Goal: Navigation & Orientation: Find specific page/section

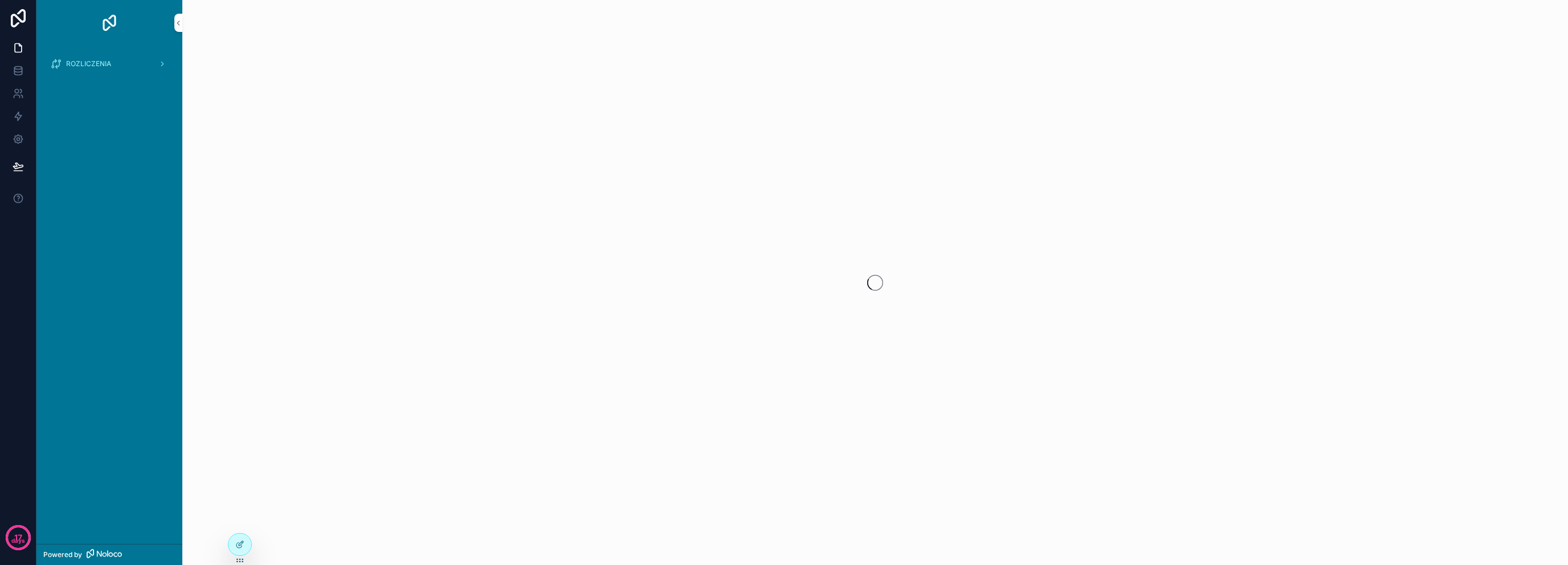
click at [109, 62] on span "ROZLICZENIA" at bounding box center [88, 63] width 45 height 9
click at [128, 84] on div "MOJE" at bounding box center [116, 86] width 105 height 18
click at [239, 540] on icon at bounding box center [239, 544] width 9 height 9
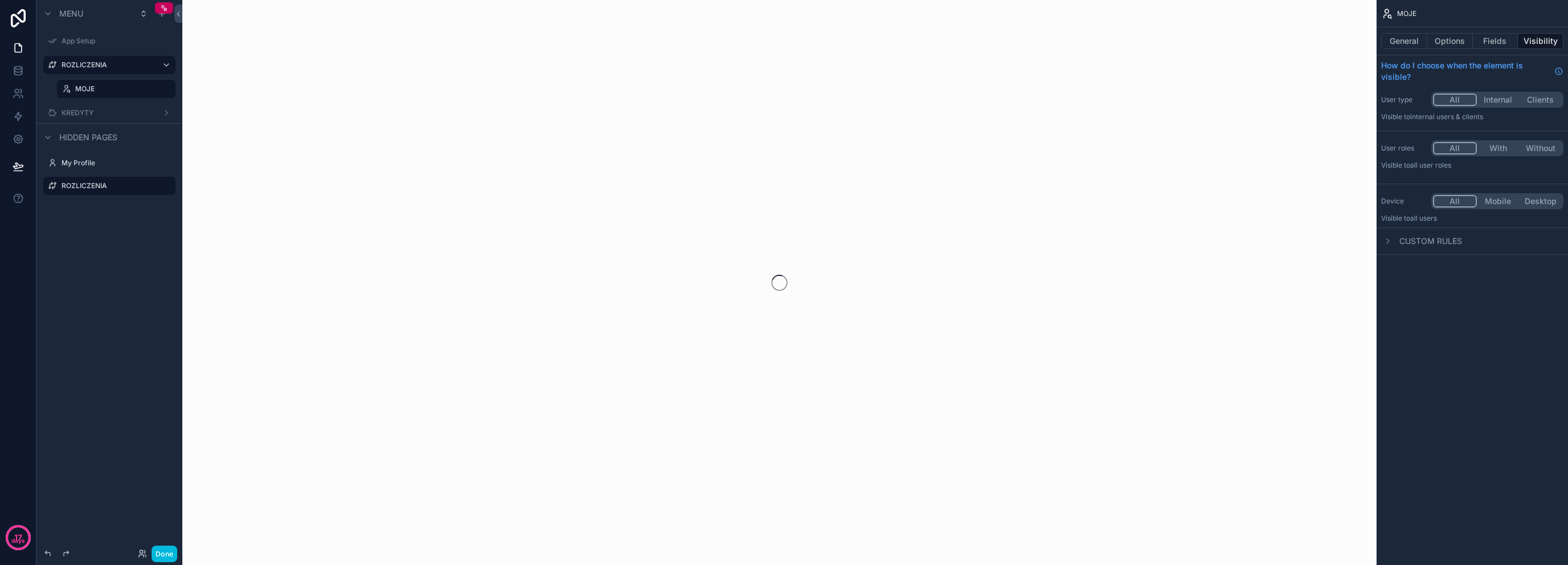
click at [107, 64] on label "ROZLICZENIA" at bounding box center [107, 64] width 91 height 9
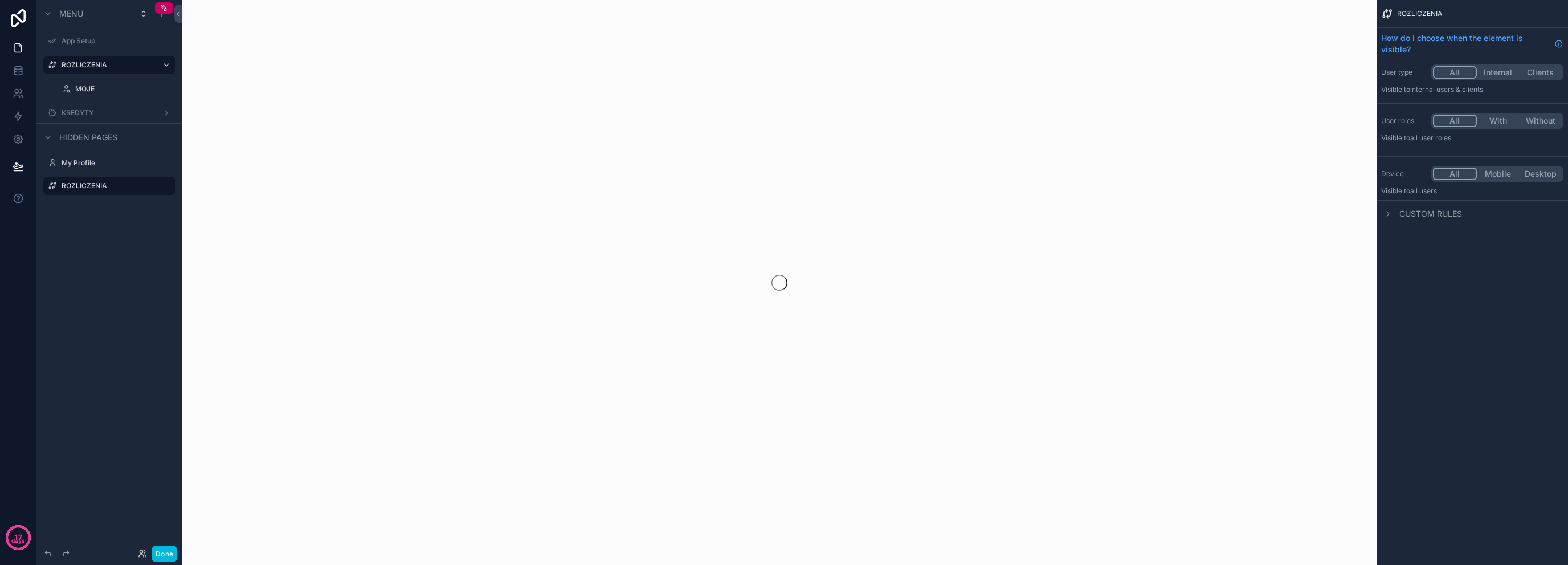
click at [73, 84] on div "MOJE" at bounding box center [116, 89] width 114 height 18
click at [87, 88] on label "MOJE" at bounding box center [122, 88] width 94 height 9
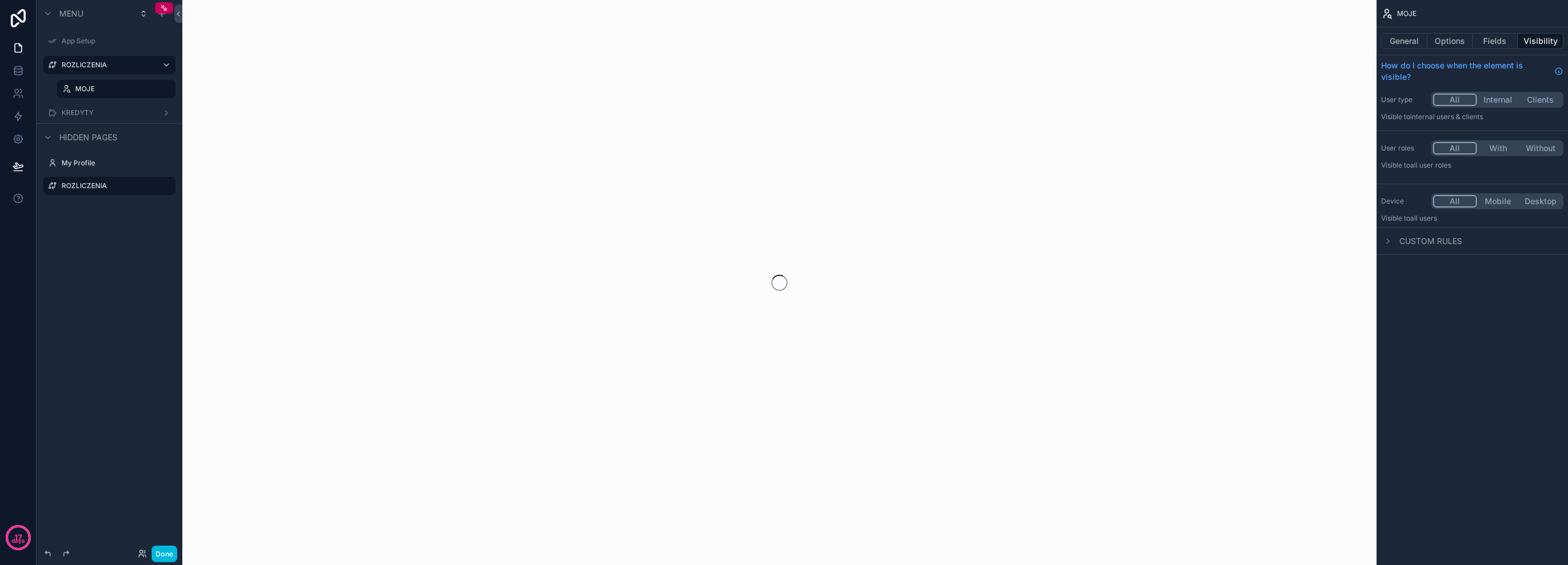
click at [1451, 44] on button "Options" at bounding box center [1450, 41] width 45 height 16
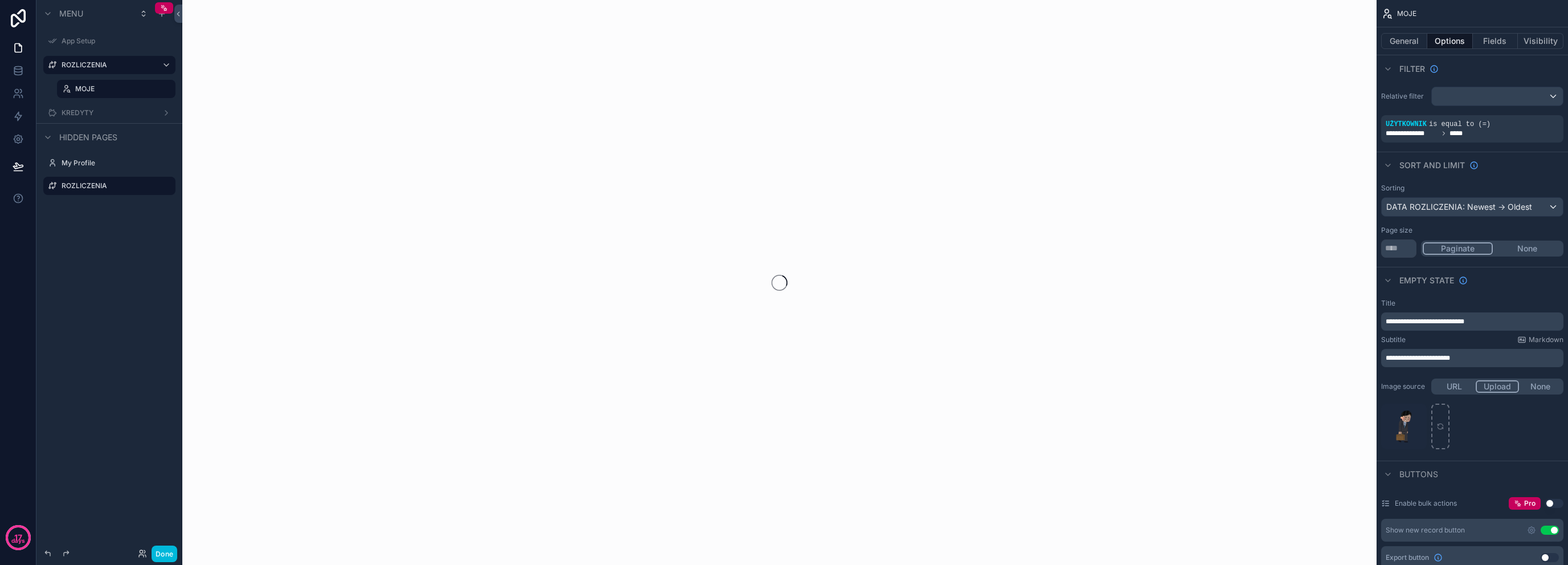
click at [269, 84] on div "scrollable content" at bounding box center [779, 282] width 1194 height 565
click at [128, 91] on label "MOJE" at bounding box center [122, 88] width 94 height 9
click at [23, 68] on icon at bounding box center [18, 71] width 12 height 12
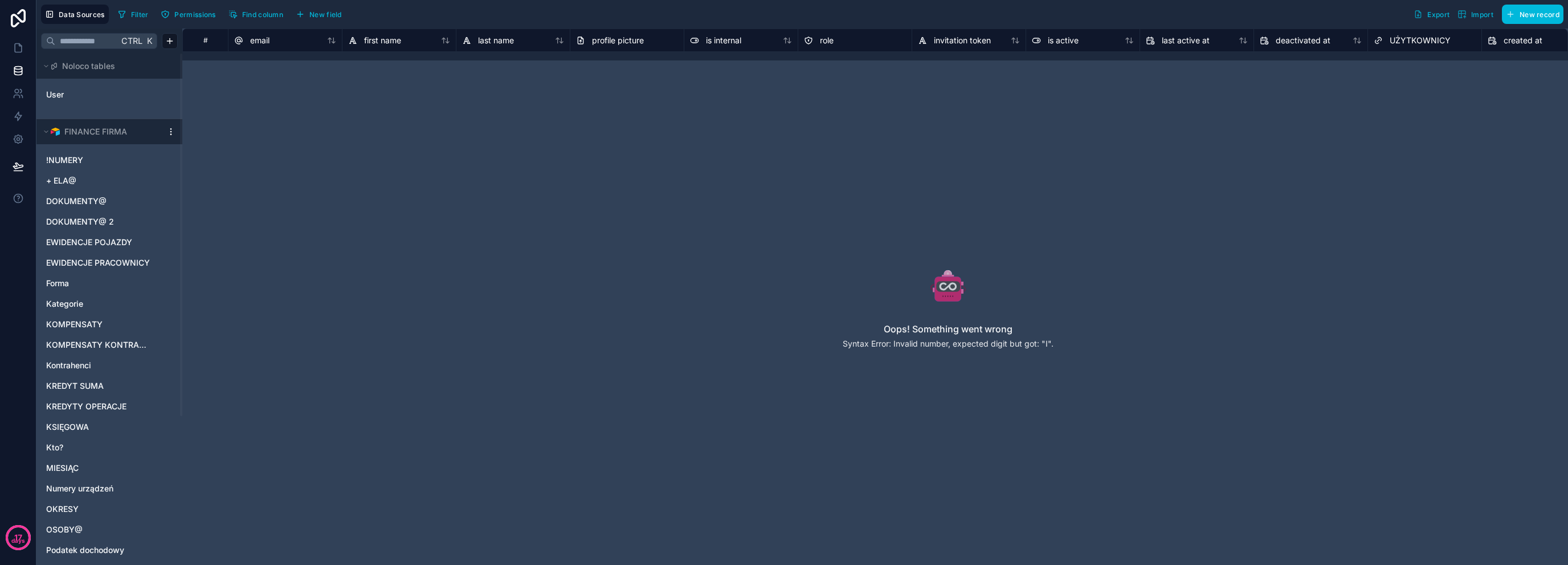
click at [168, 129] on html "17 days Data Sources Filter Permissions Find column New field Export Import New…" at bounding box center [784, 282] width 1568 height 565
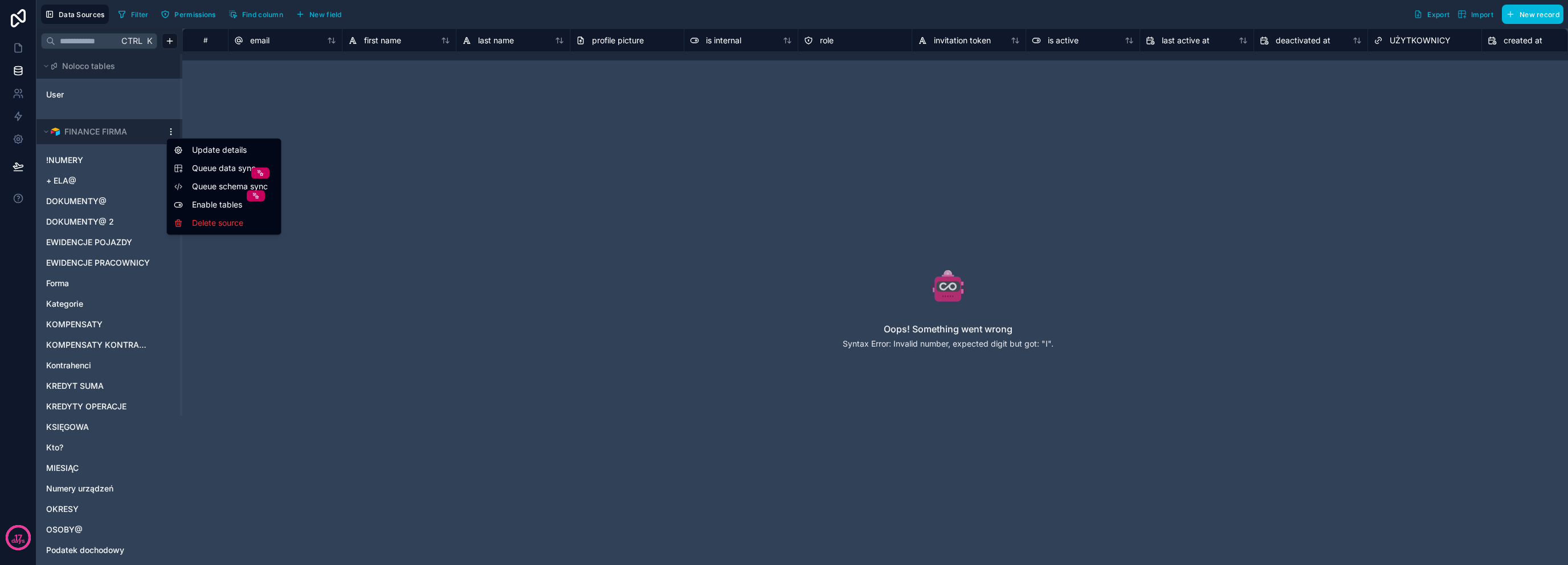
click at [216, 189] on span "Queue schema sync" at bounding box center [233, 186] width 82 height 12
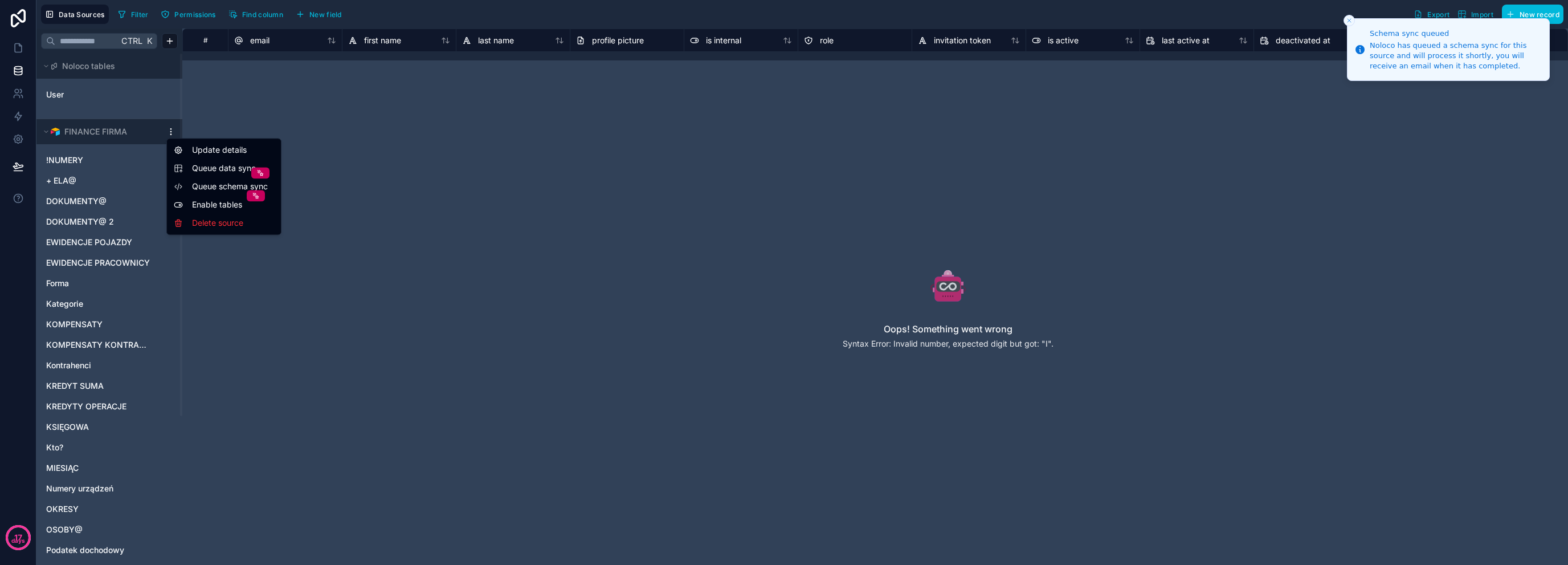
click at [173, 129] on html "Schema sync queued Noloco has queued a schema sync for this source and will pro…" at bounding box center [784, 282] width 1568 height 565
click at [208, 172] on span "Queue data sync" at bounding box center [233, 168] width 82 height 12
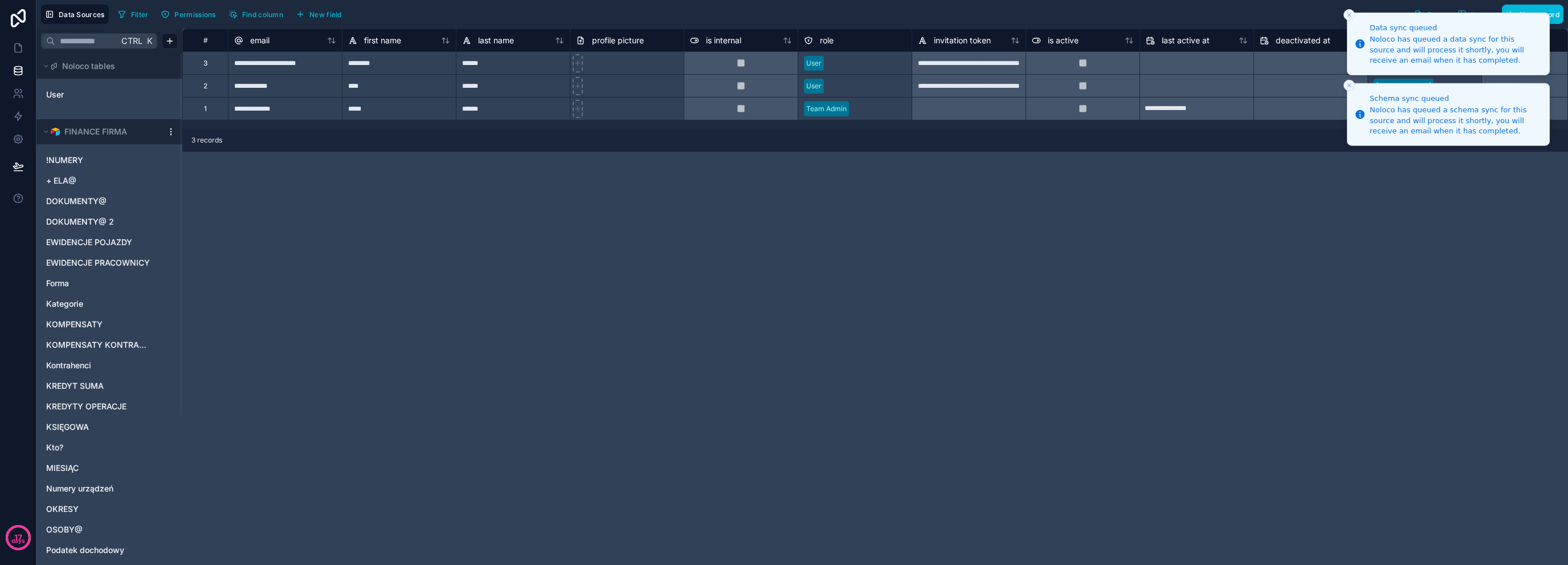
click at [1350, 84] on icon "Close toast" at bounding box center [1350, 85] width 7 height 7
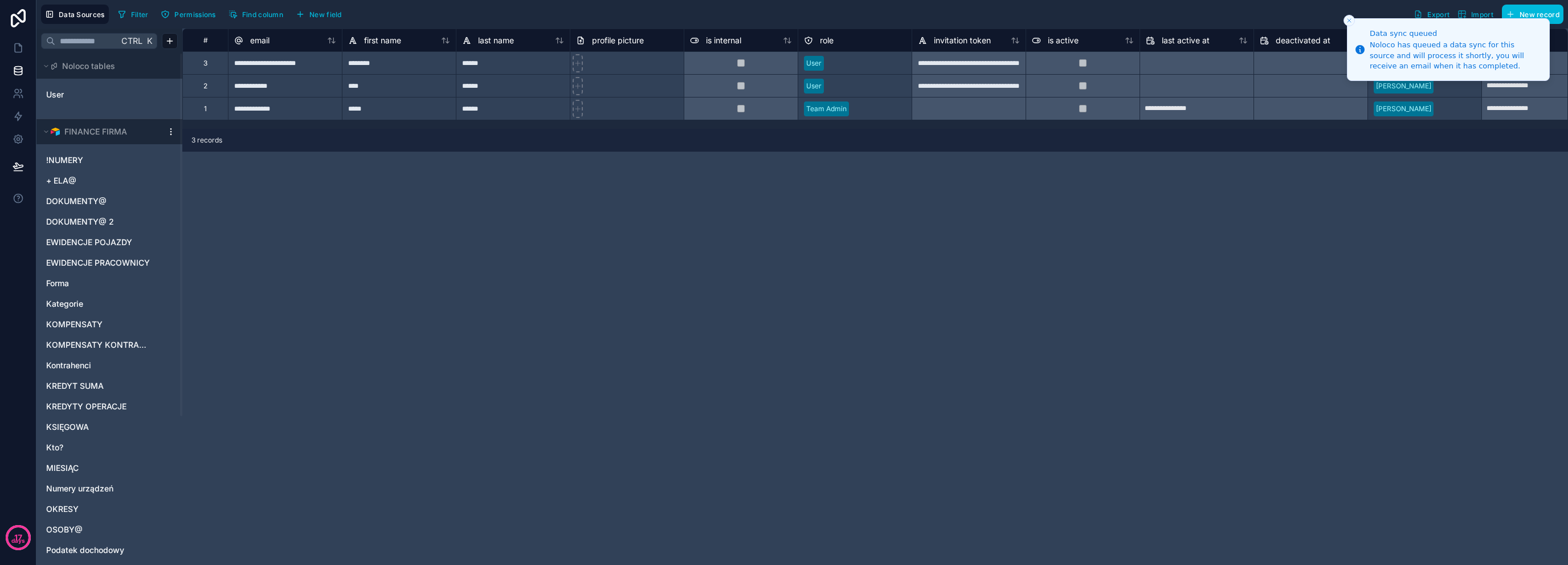
click at [1350, 18] on icon "Close toast" at bounding box center [1350, 20] width 7 height 7
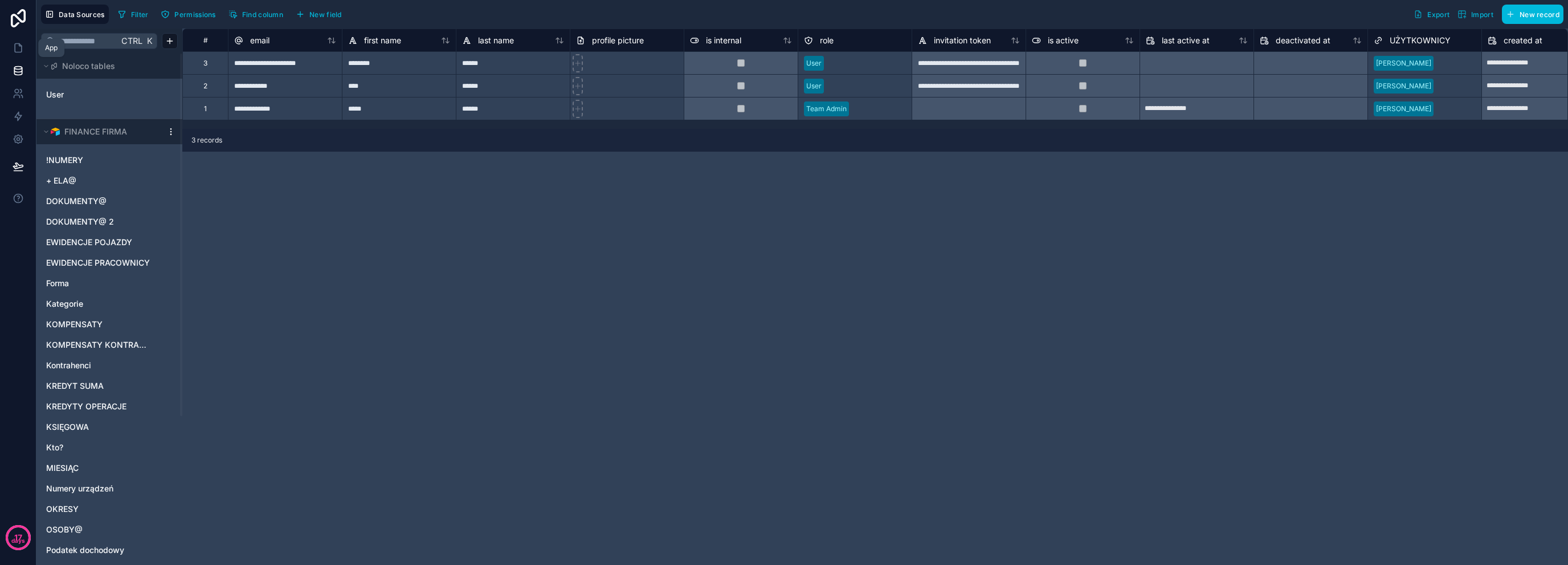
click at [20, 54] on link at bounding box center [18, 48] width 36 height 23
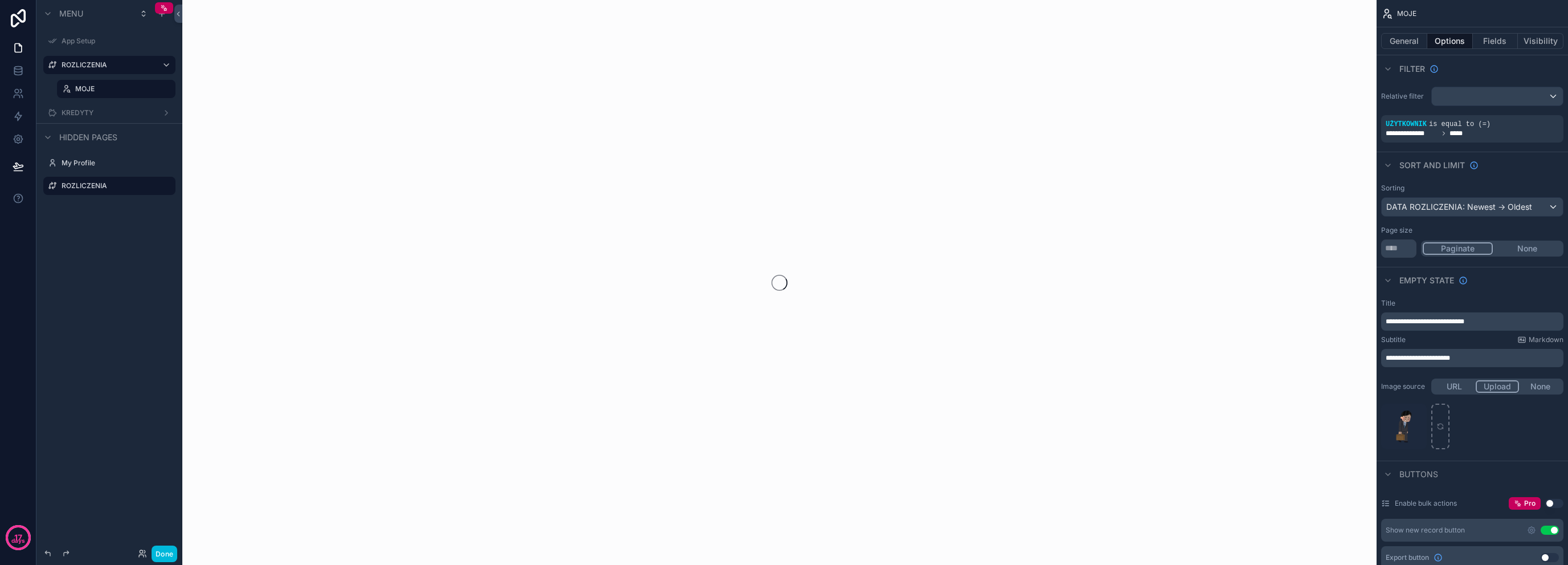
click at [113, 93] on label "MOJE" at bounding box center [122, 88] width 94 height 9
click at [113, 184] on label "ROZLICZENIA" at bounding box center [115, 185] width 107 height 9
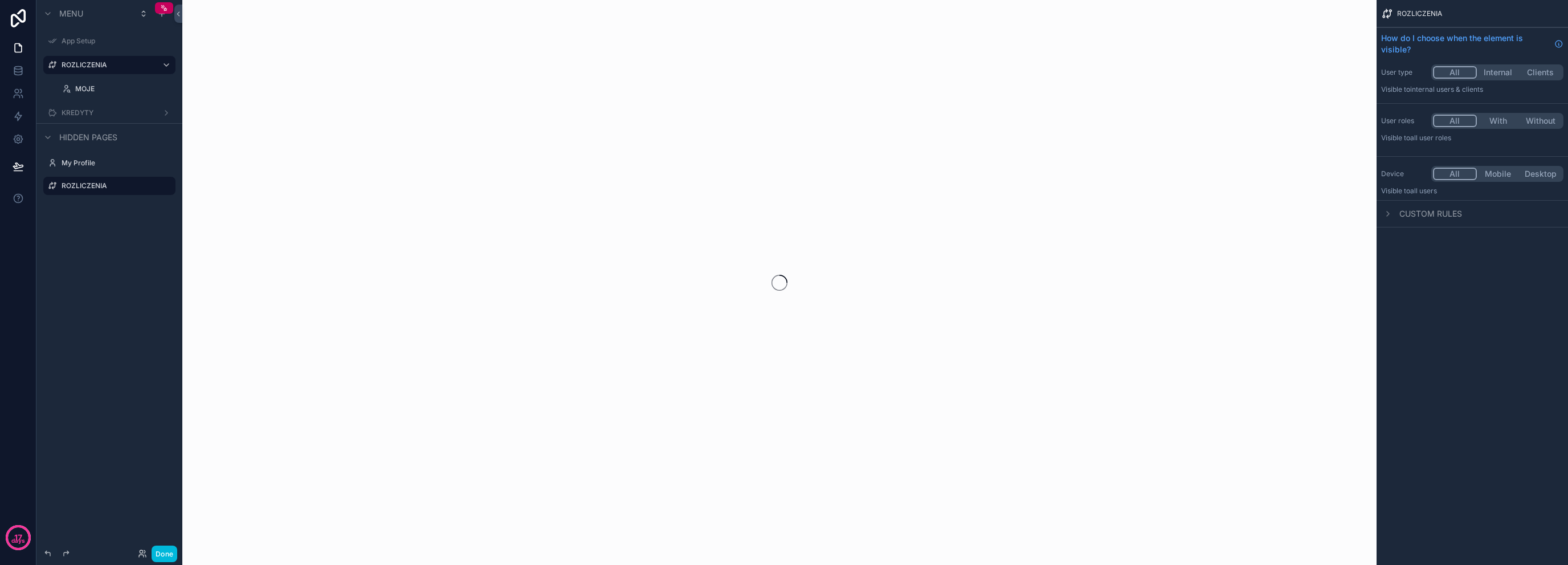
click at [102, 167] on label "My Profile" at bounding box center [115, 163] width 107 height 9
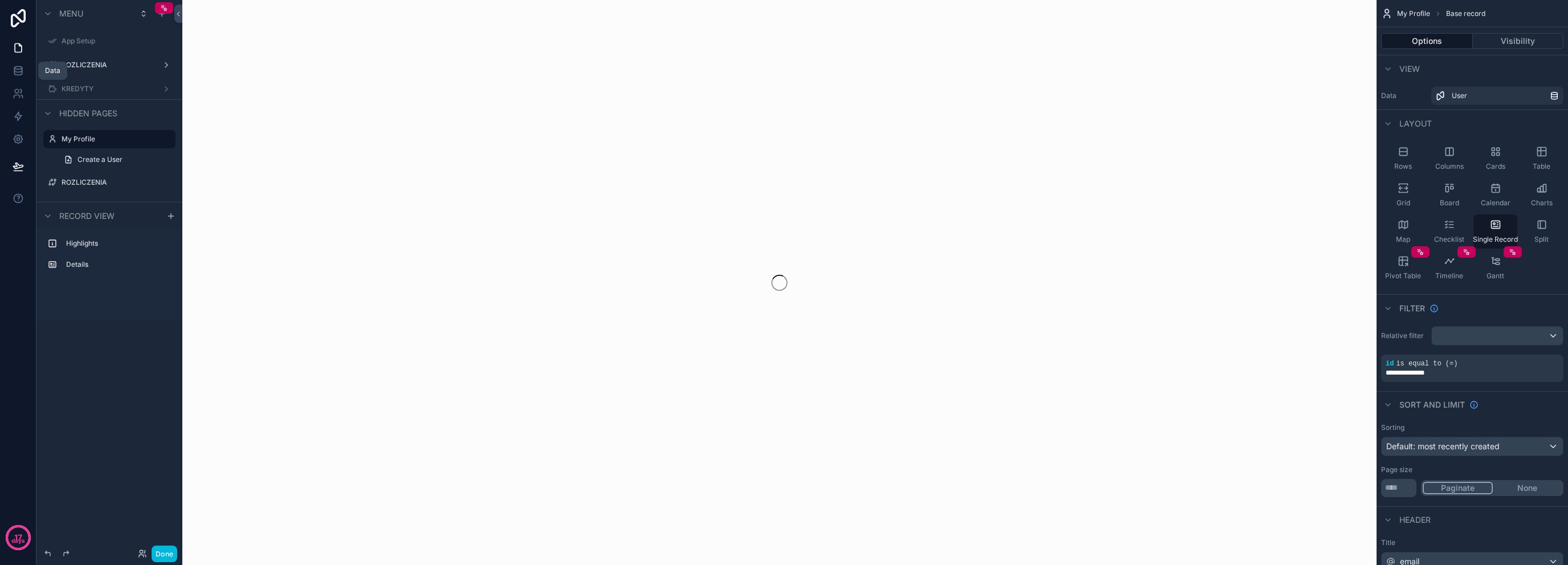
click at [20, 73] on icon at bounding box center [18, 71] width 12 height 12
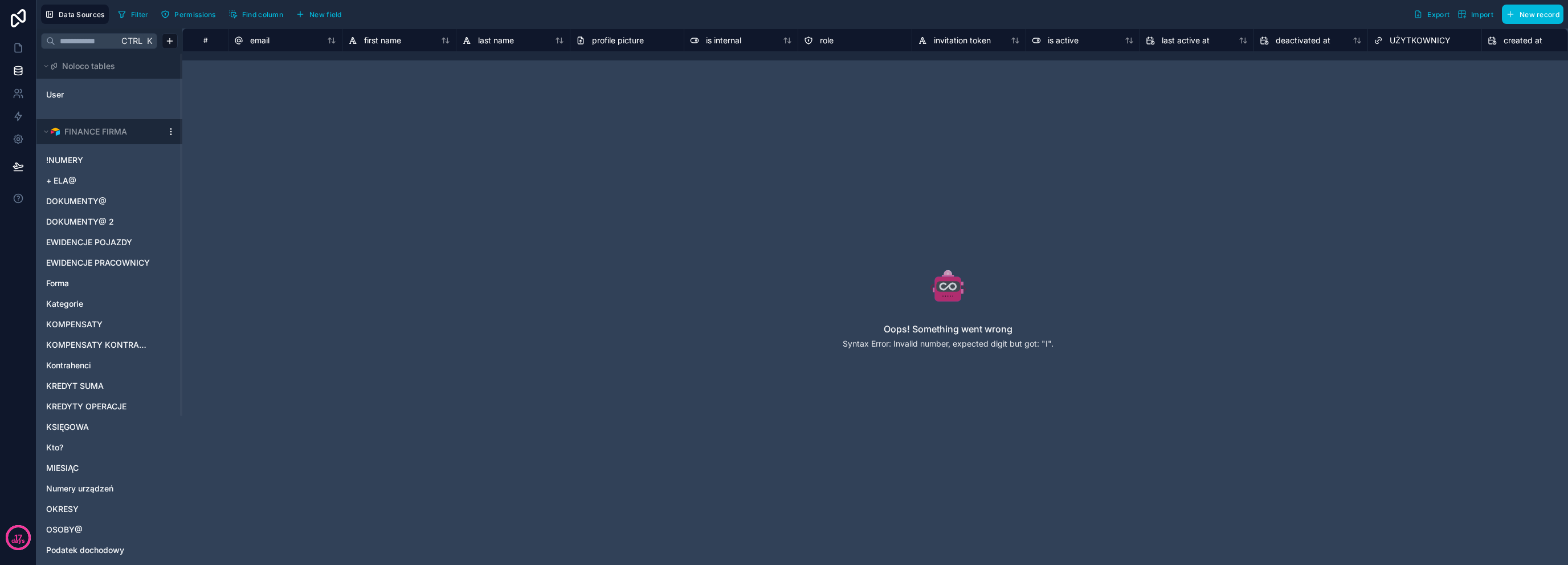
click at [164, 130] on div at bounding box center [171, 131] width 14 height 9
click at [168, 130] on html "17 days Data Sources Filter Permissions Find column New field Export Import New…" at bounding box center [784, 282] width 1568 height 565
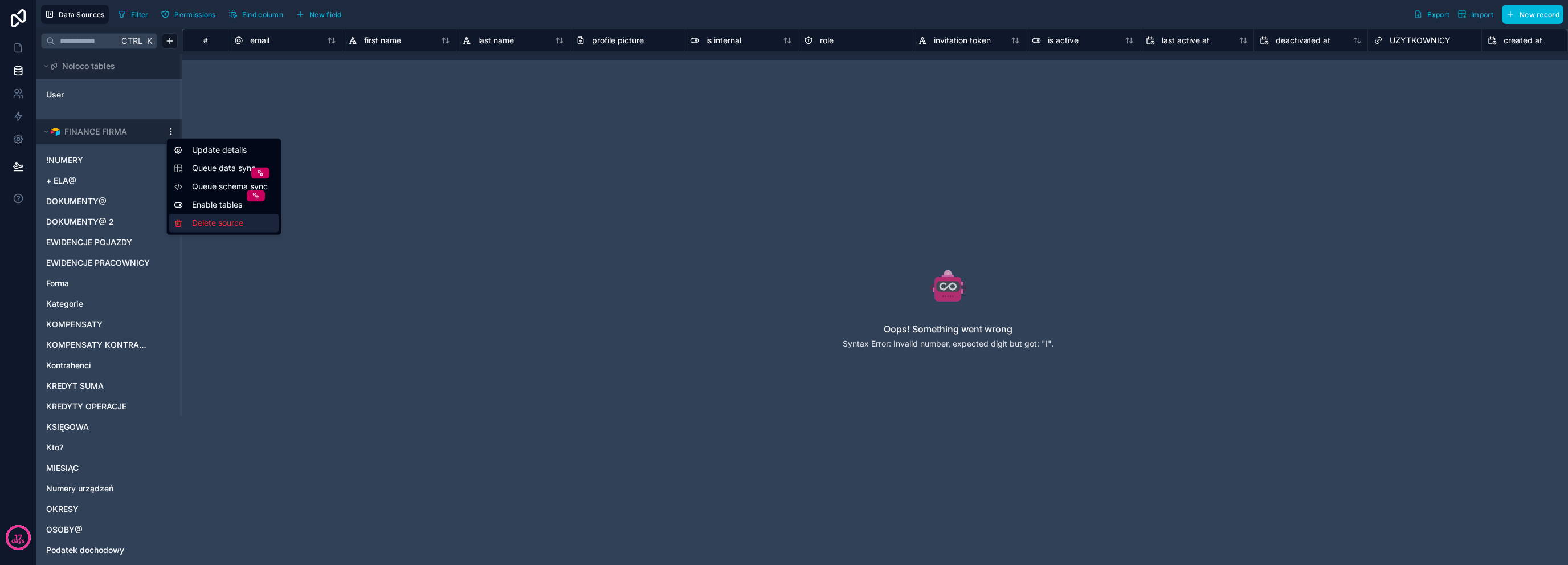
click at [217, 224] on div "Delete source" at bounding box center [224, 222] width 109 height 18
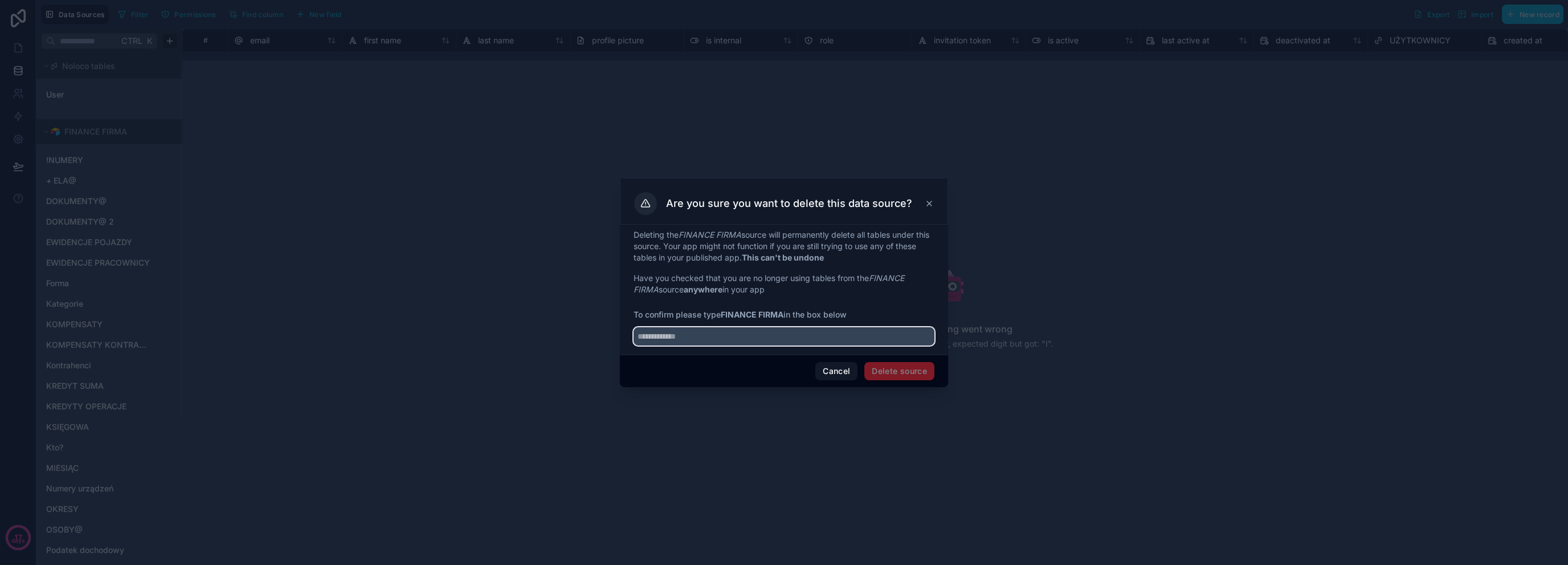
click at [765, 338] on input "text" at bounding box center [784, 336] width 301 height 18
click at [835, 371] on button "Cancel" at bounding box center [836, 371] width 42 height 18
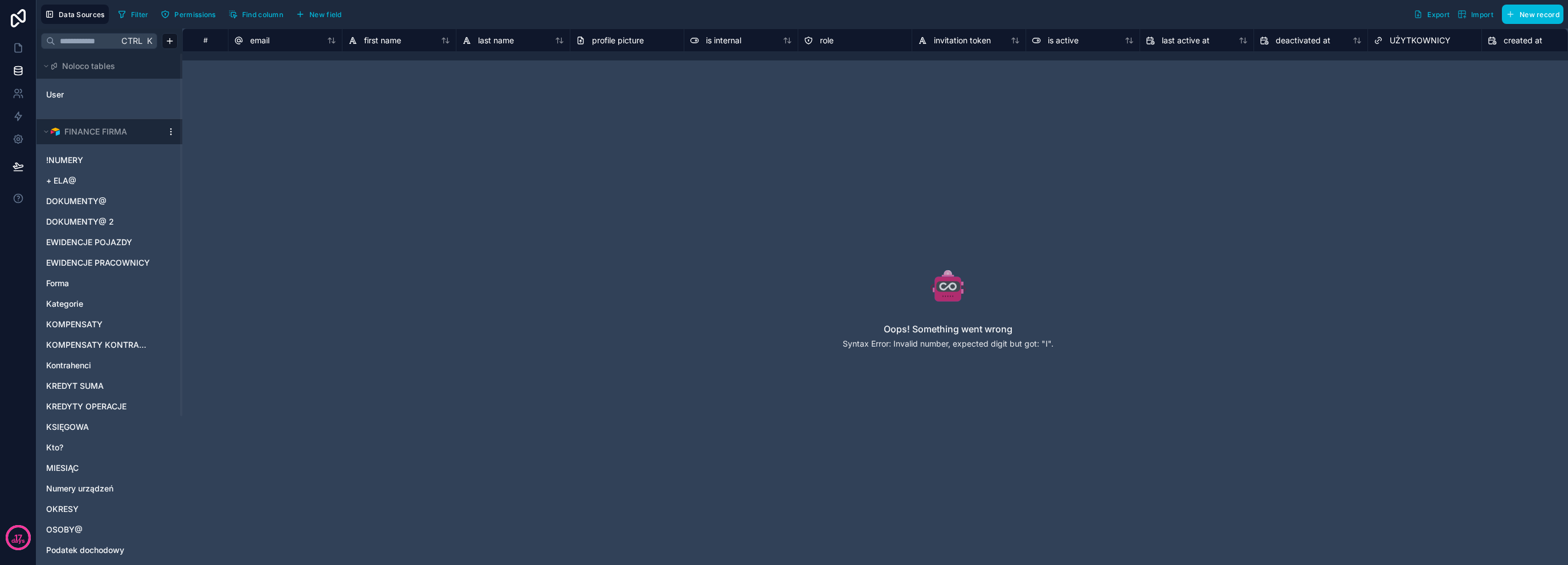
click at [166, 128] on html "17 days Data Sources Filter Permissions Find column New field Export Import New…" at bounding box center [784, 282] width 1568 height 565
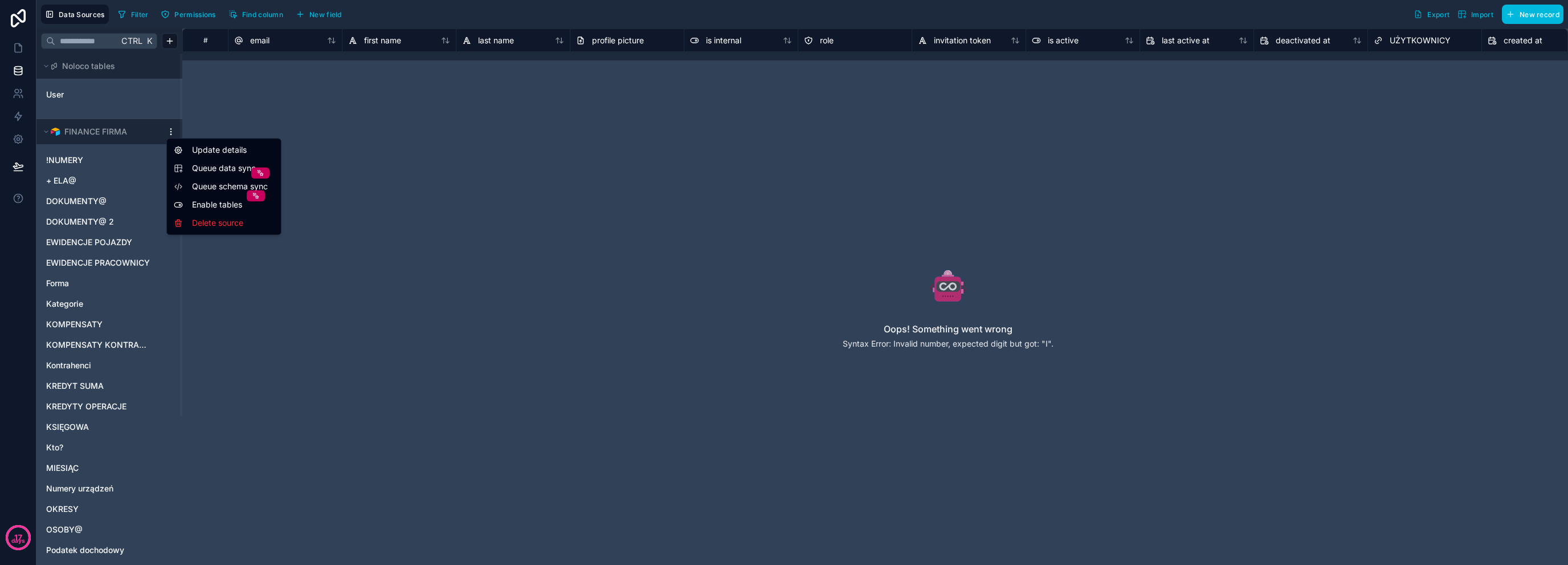
click at [203, 102] on html "17 days Data Sources Filter Permissions Find column New field Export Import New…" at bounding box center [784, 282] width 1568 height 565
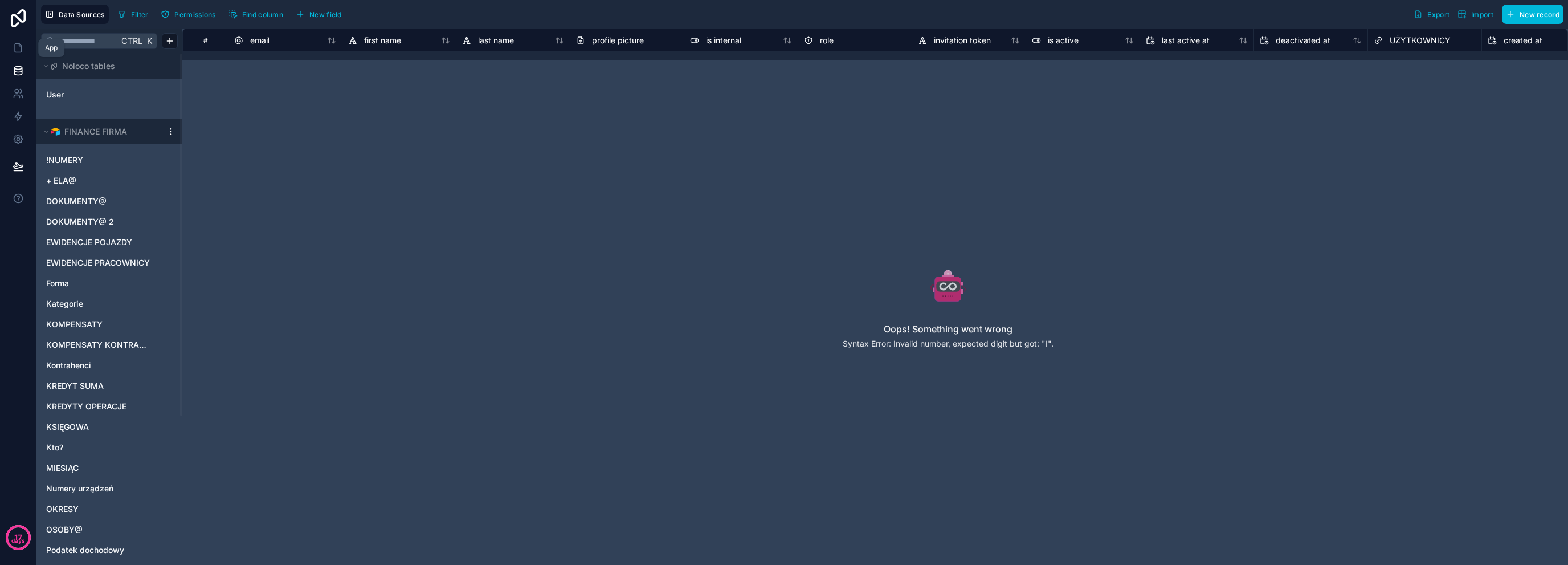
click at [20, 46] on icon at bounding box center [20, 45] width 2 height 2
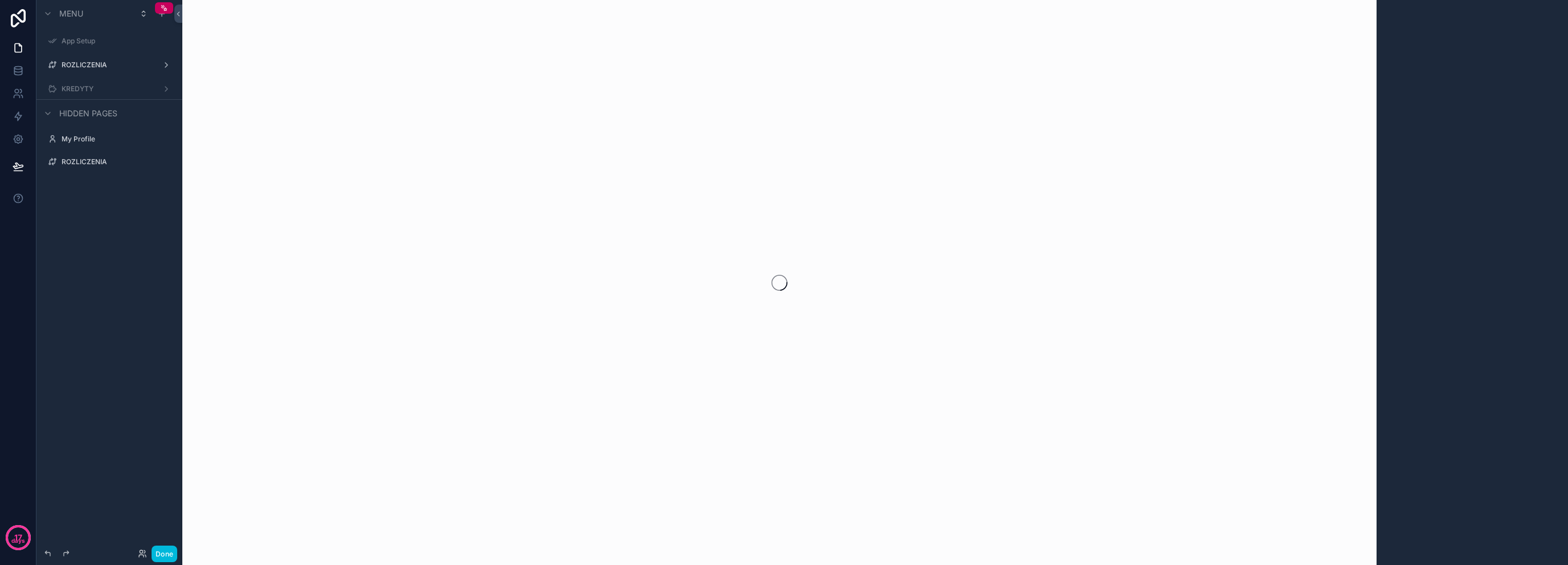
click at [121, 70] on div "ROZLICZENIA" at bounding box center [109, 64] width 96 height 9
click at [124, 60] on div "ROZLICZENIA" at bounding box center [109, 64] width 96 height 9
click at [116, 63] on label "ROZLICZENIA" at bounding box center [107, 64] width 91 height 9
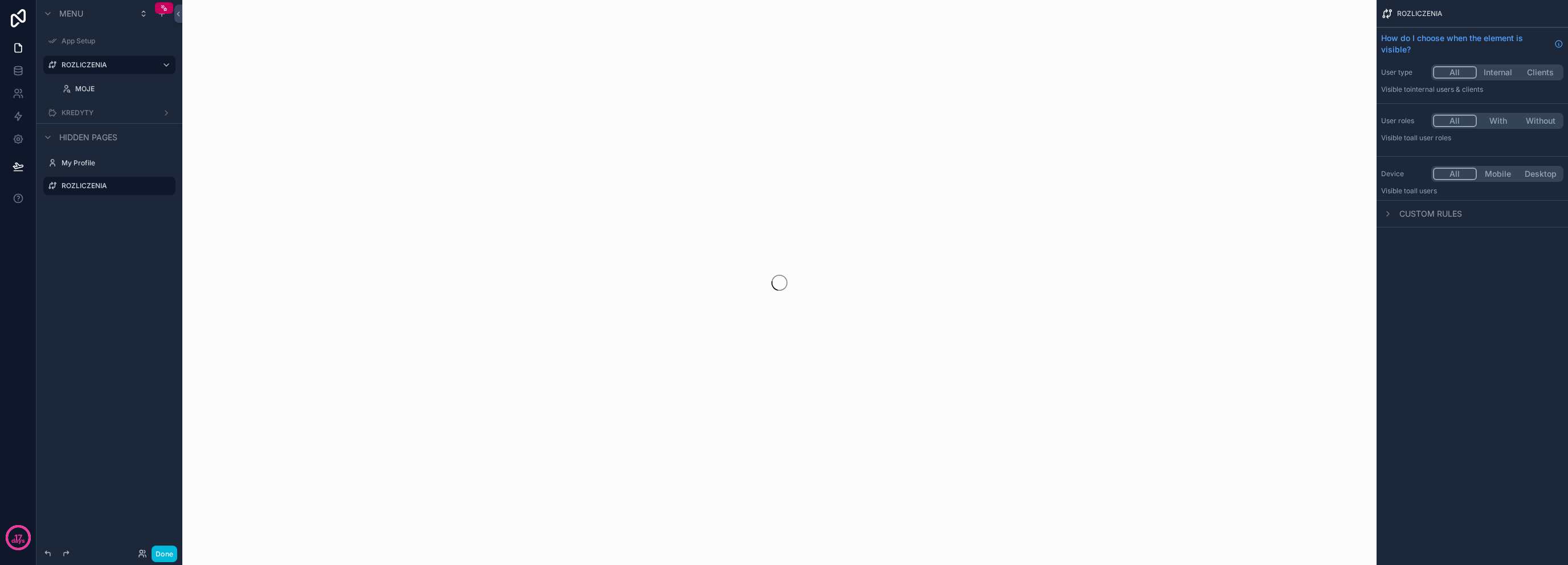
click at [127, 80] on div "MOJE" at bounding box center [116, 89] width 114 height 18
click at [125, 91] on label "MOJE" at bounding box center [122, 88] width 94 height 9
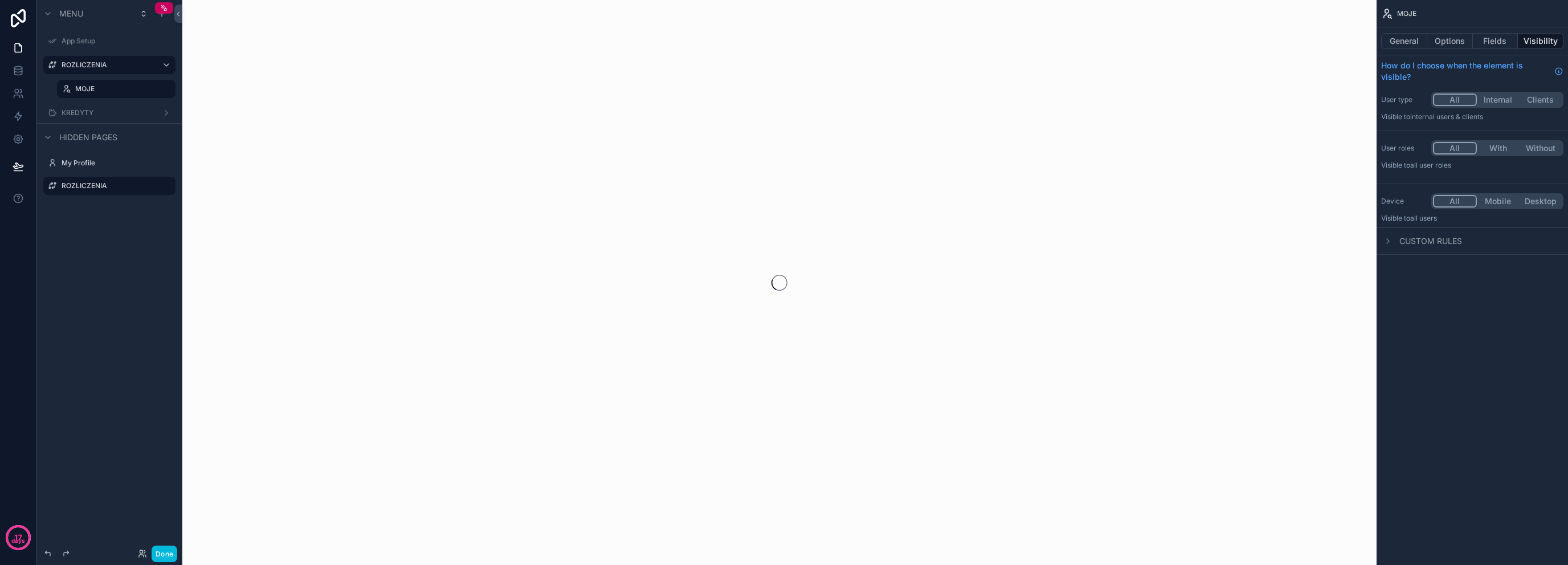
click at [1412, 44] on button "General" at bounding box center [1405, 41] width 46 height 16
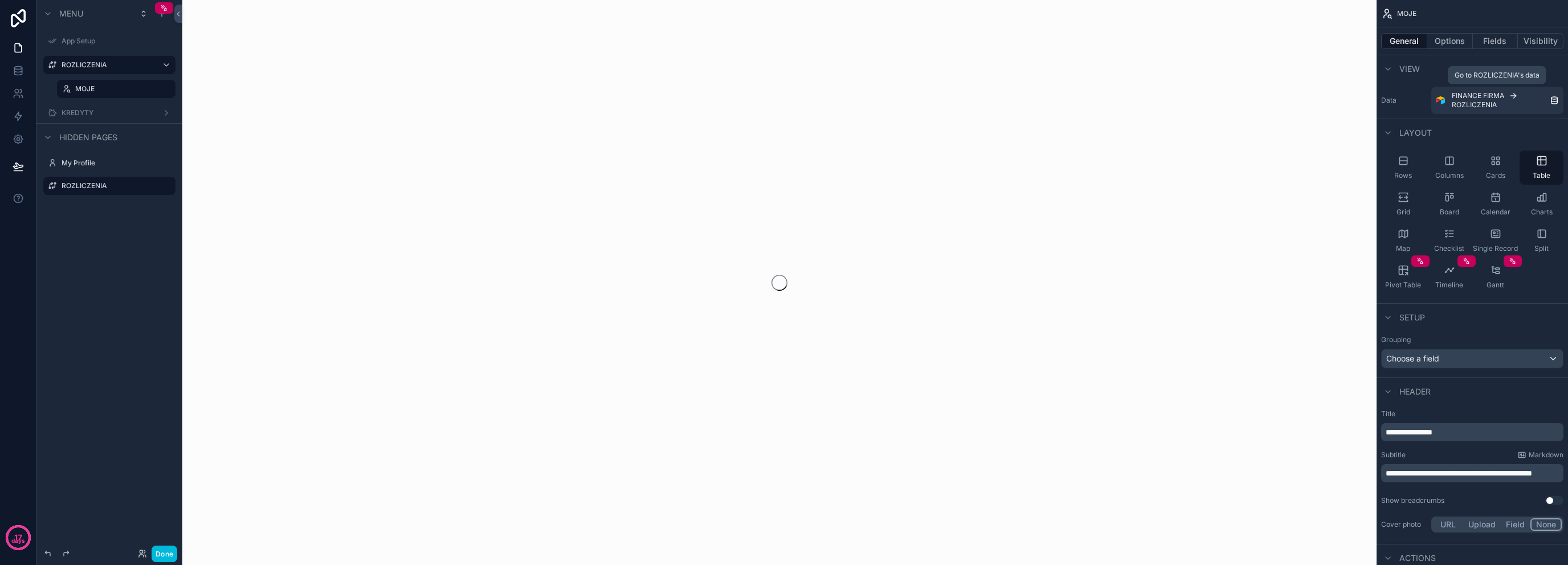
click at [1476, 100] on span "FINANCE FIRMA" at bounding box center [1478, 95] width 52 height 9
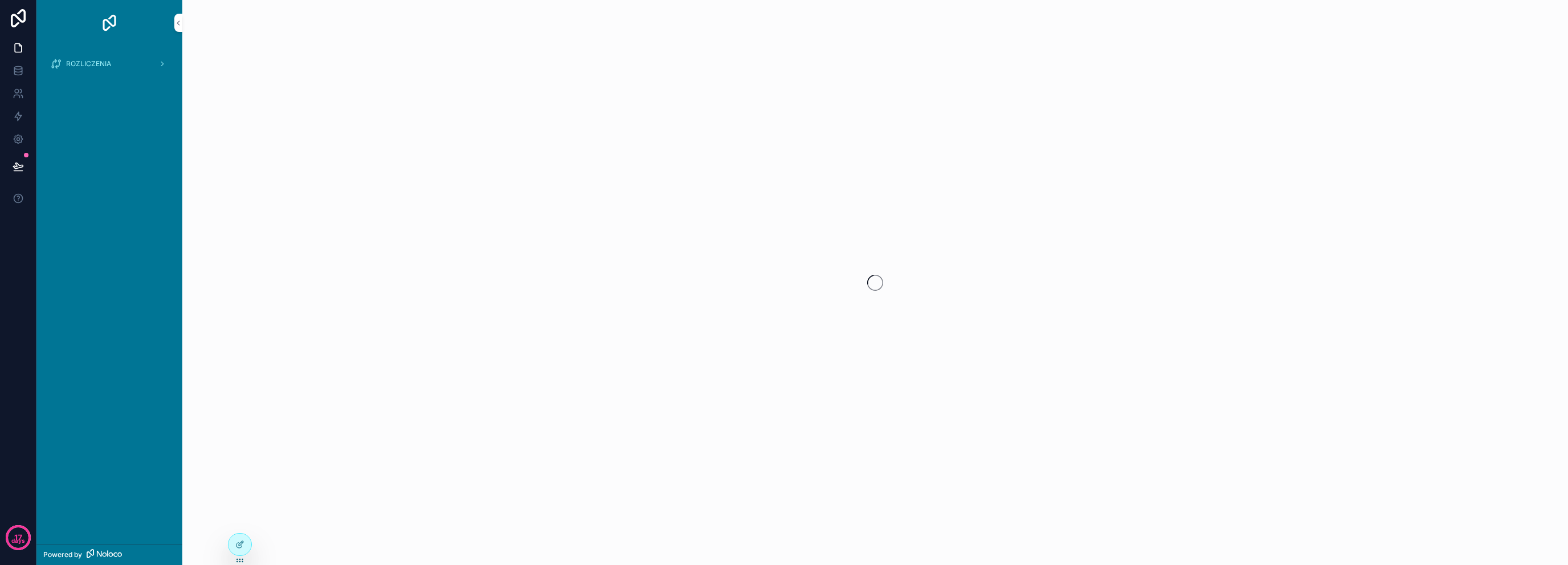
click at [241, 541] on icon at bounding box center [239, 544] width 9 height 9
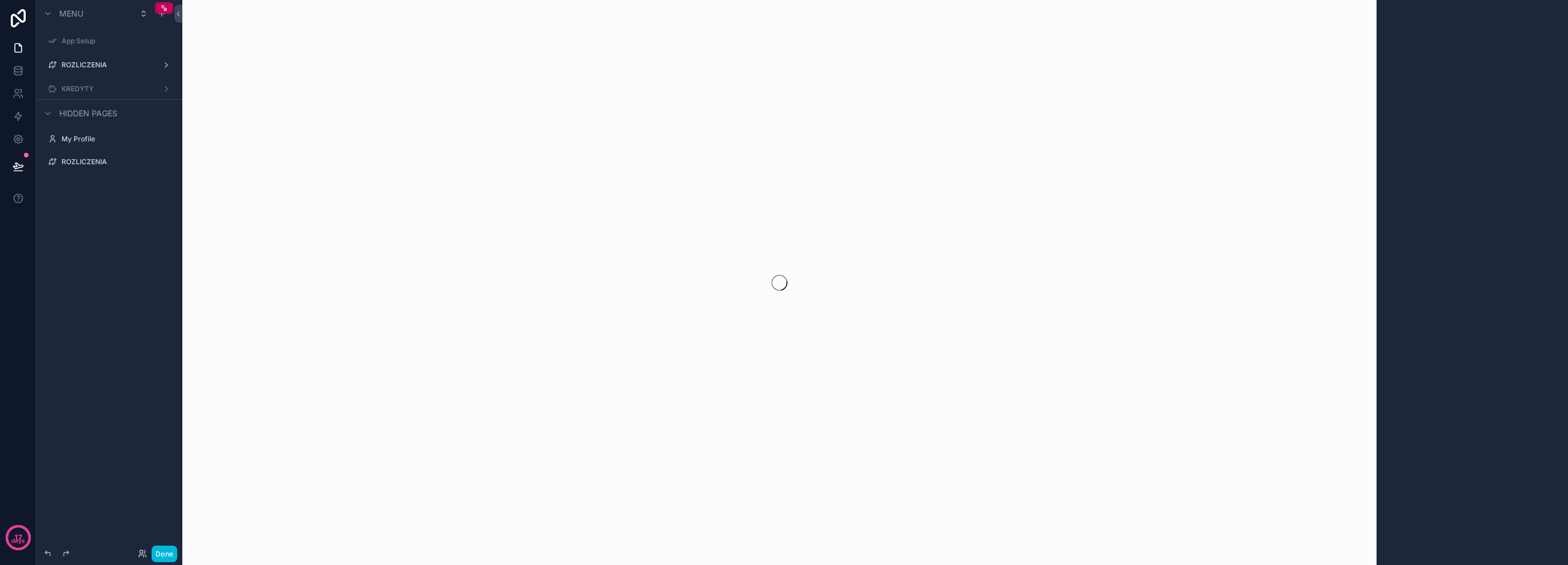
click at [95, 60] on label "ROZLICZENIA" at bounding box center [107, 64] width 91 height 9
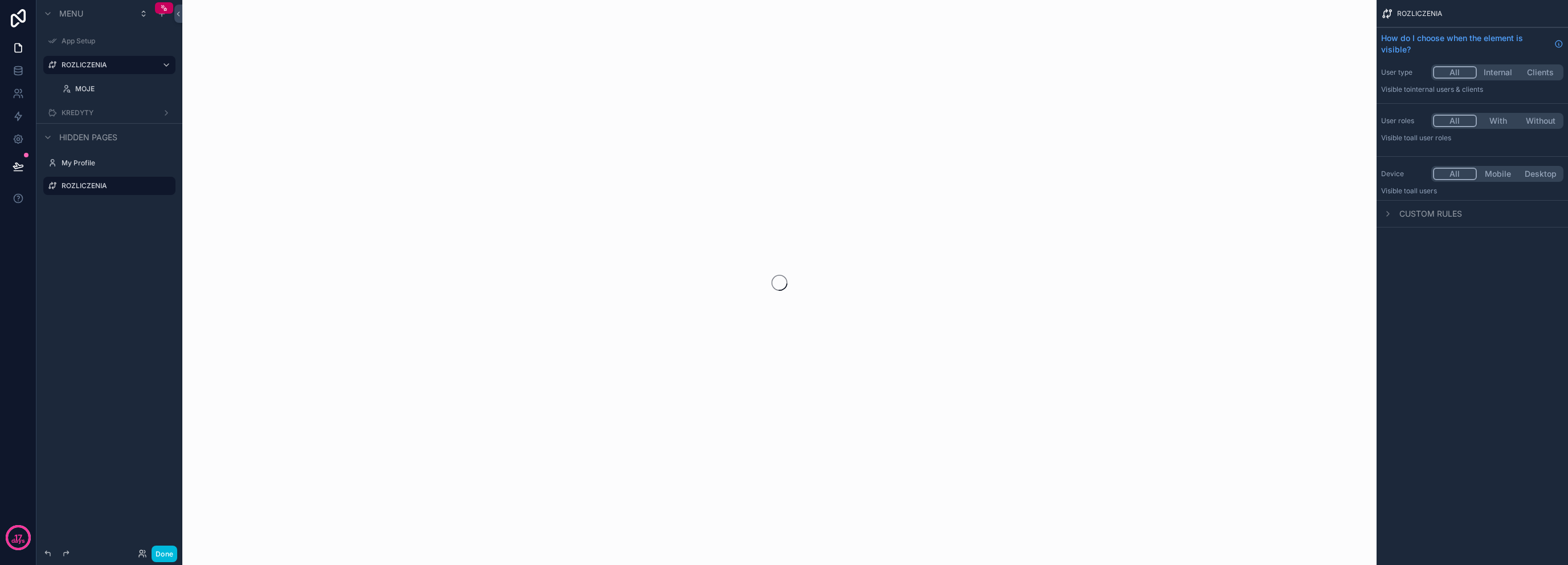
click at [125, 90] on label "MOJE" at bounding box center [122, 88] width 94 height 9
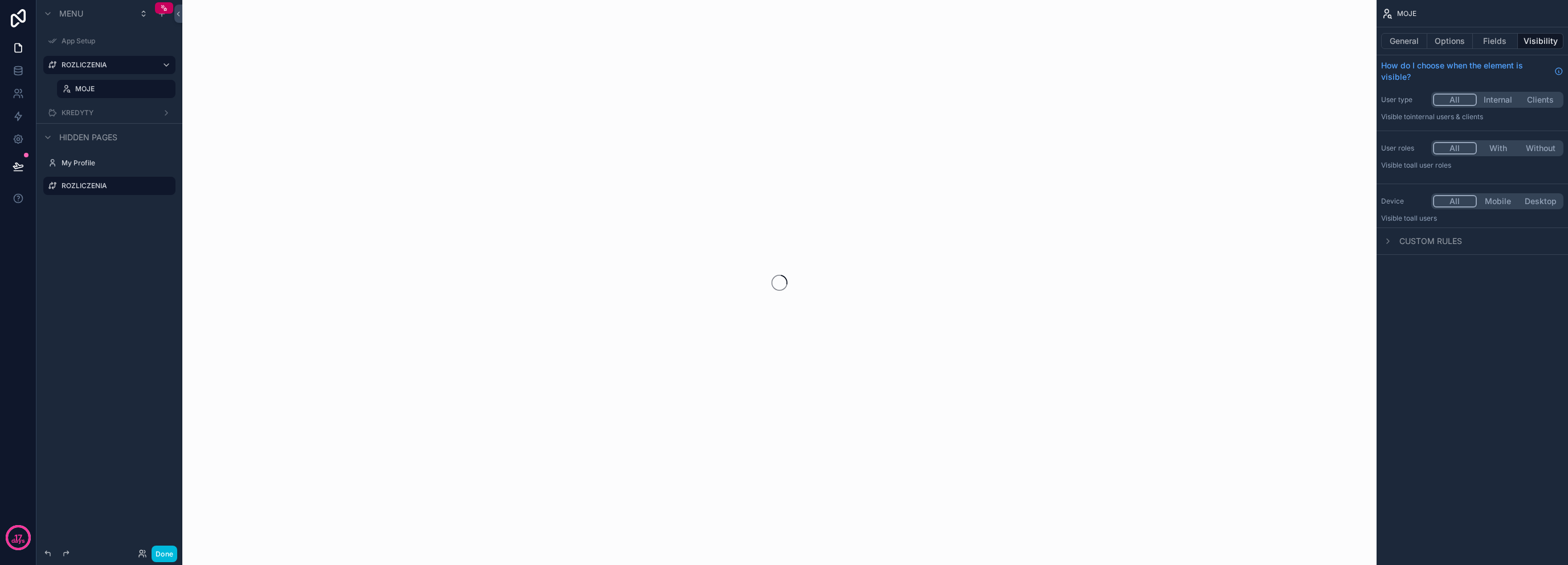
click at [103, 116] on label "KREDYTY" at bounding box center [107, 113] width 91 height 9
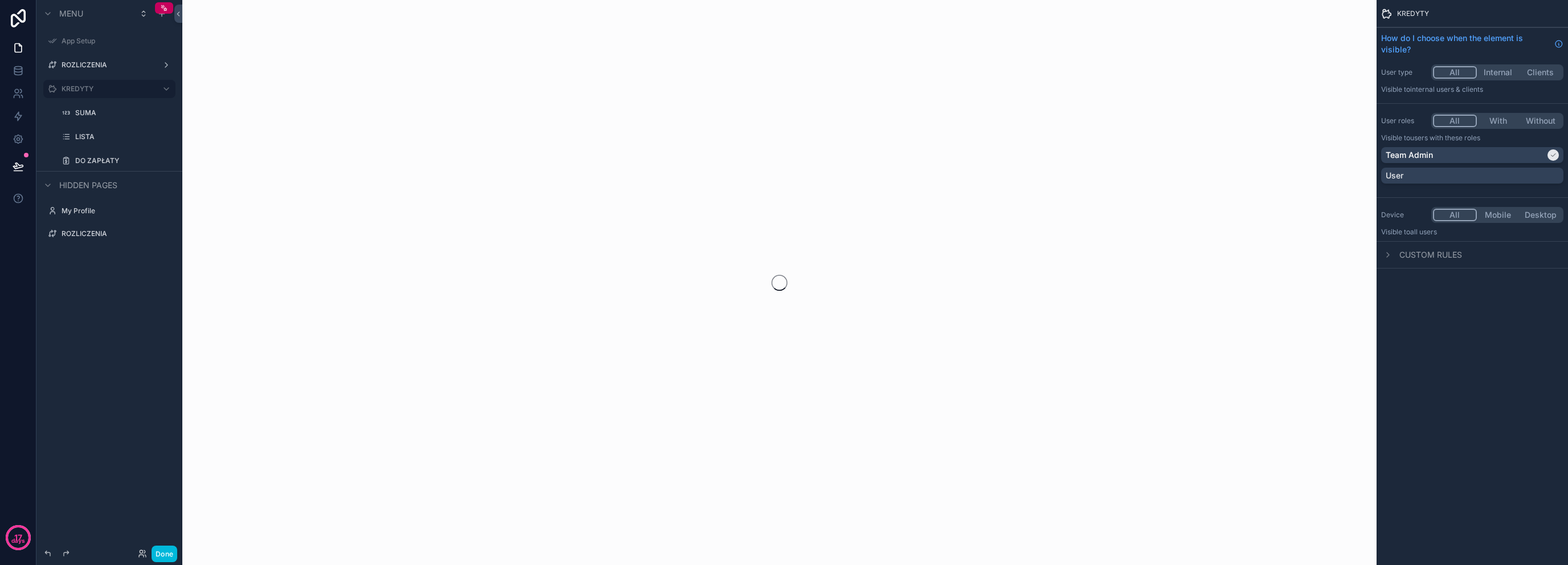
click at [107, 117] on div "SUMA" at bounding box center [124, 113] width 98 height 9
click at [110, 111] on label "SUMA" at bounding box center [122, 113] width 94 height 9
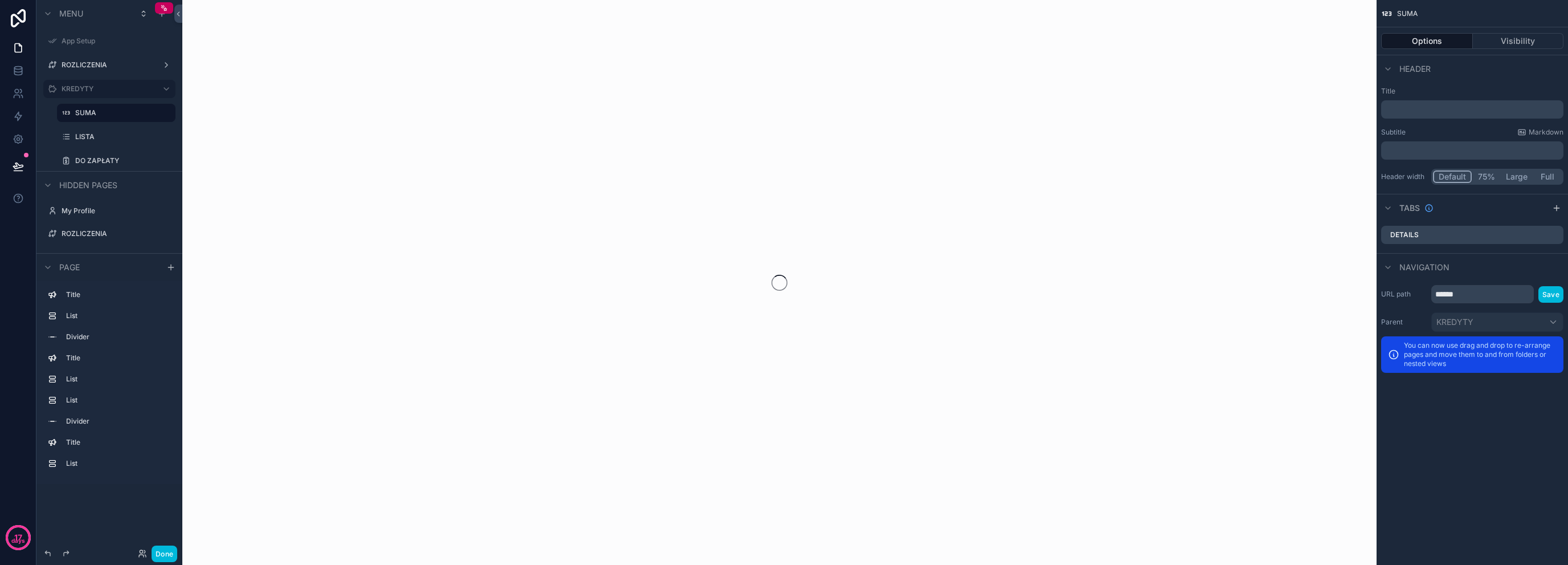
click at [20, 18] on icon at bounding box center [18, 18] width 23 height 18
